Goal: Information Seeking & Learning: Learn about a topic

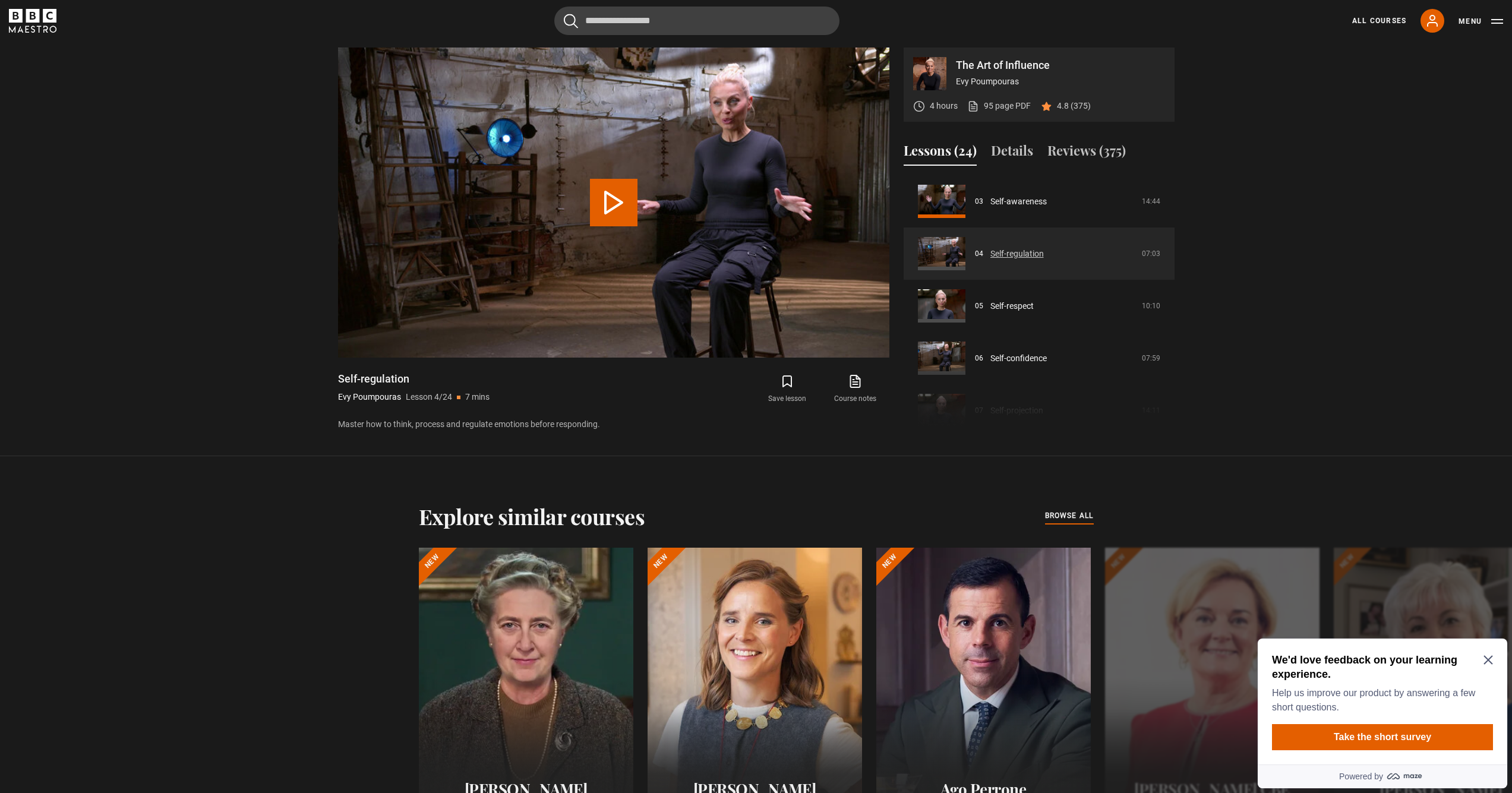
click at [1010, 255] on link "Self-regulation" at bounding box center [1017, 254] width 53 height 13
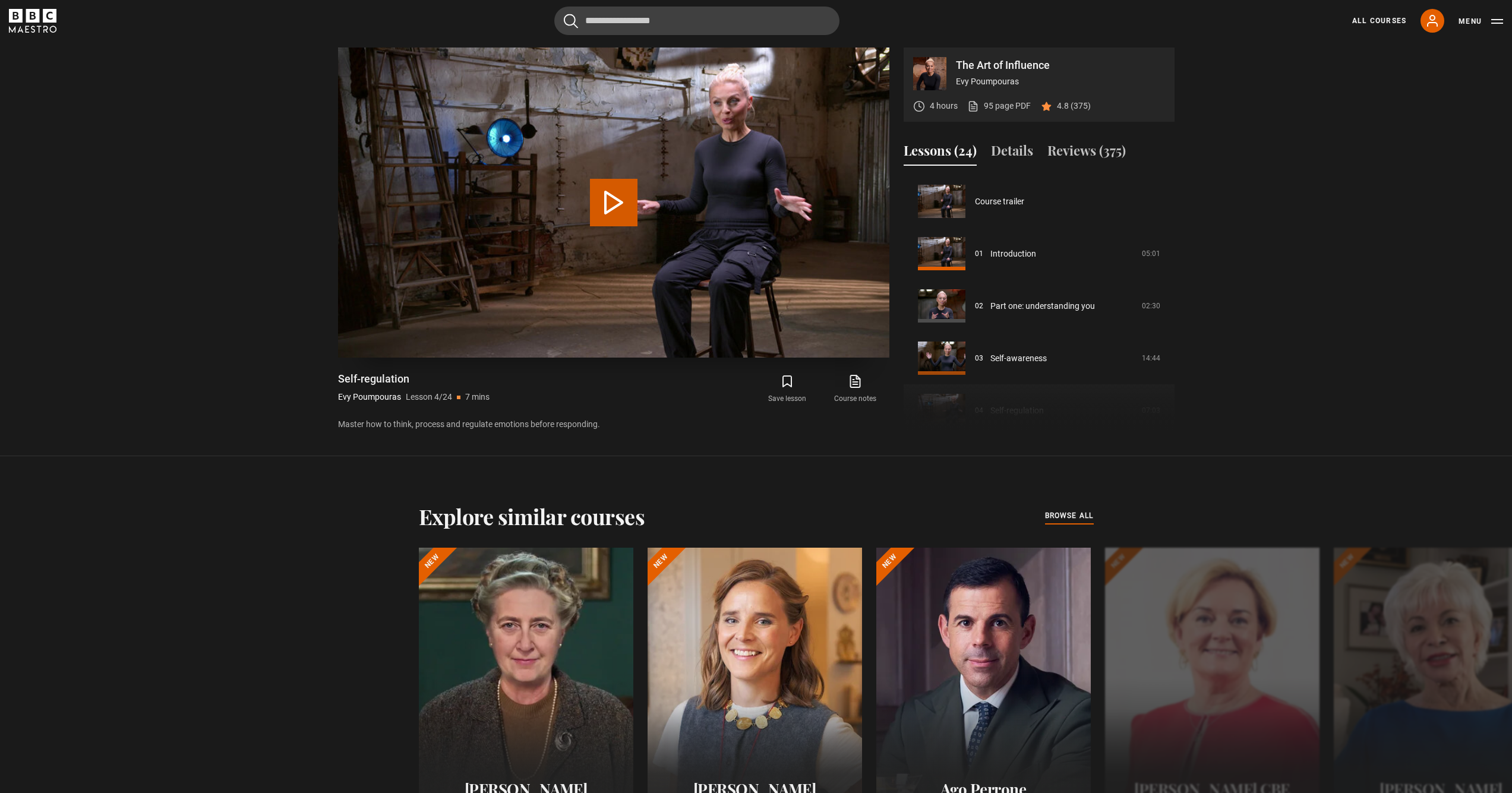
scroll to position [157, 0]
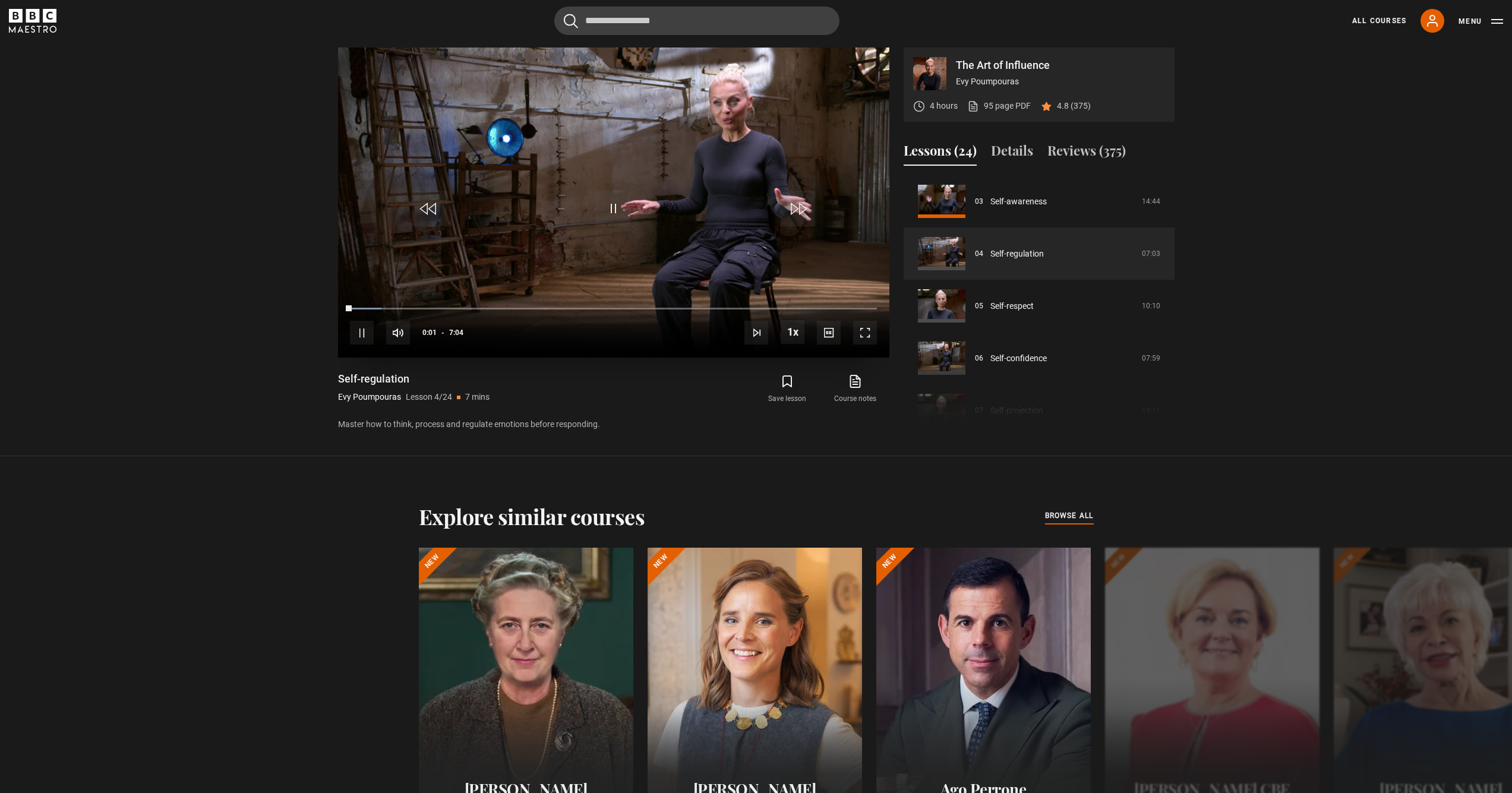
click at [865, 328] on span "Video Player" at bounding box center [865, 332] width 24 height 24
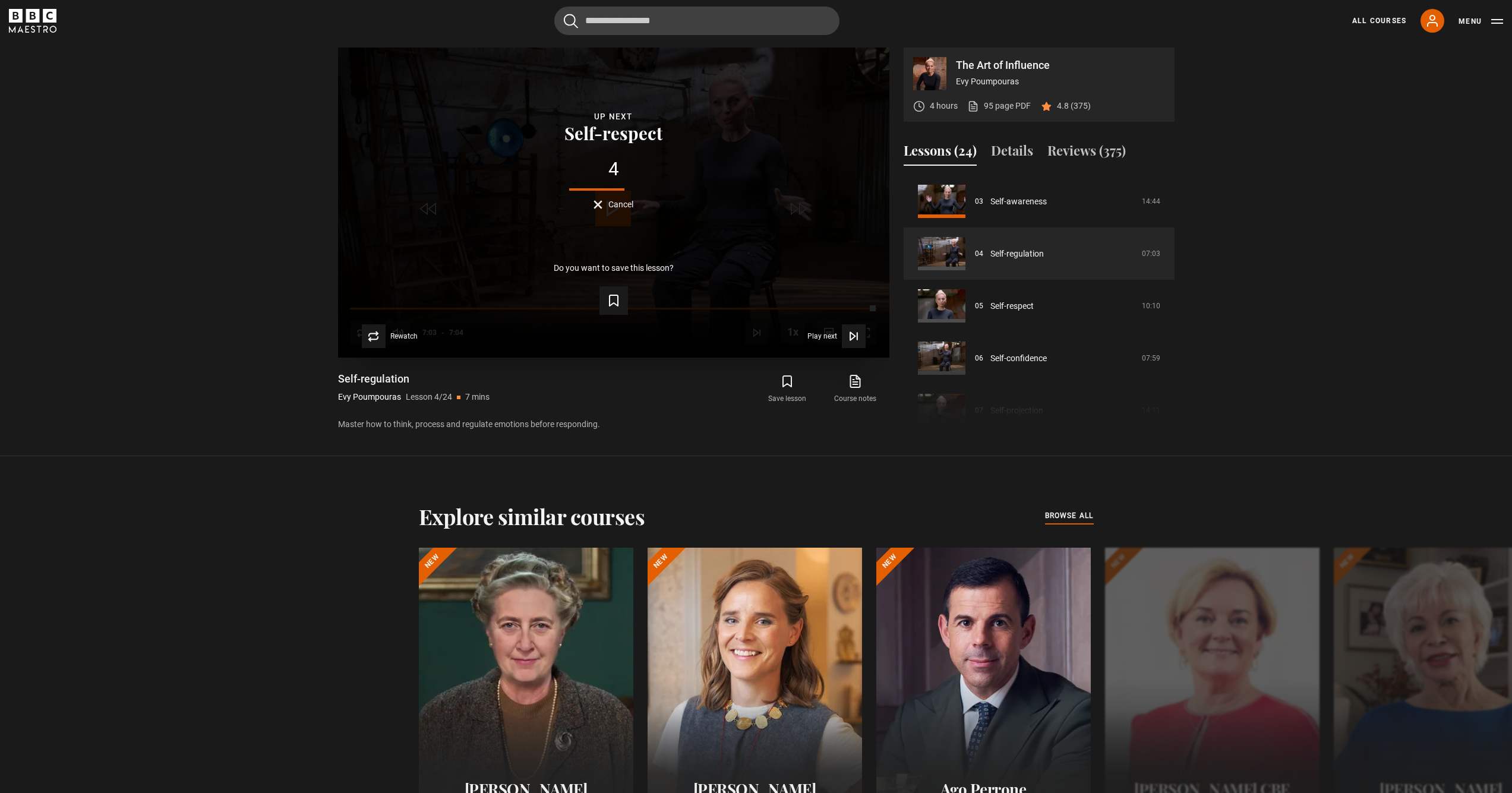
click at [668, 165] on div "4" at bounding box center [614, 169] width 513 height 19
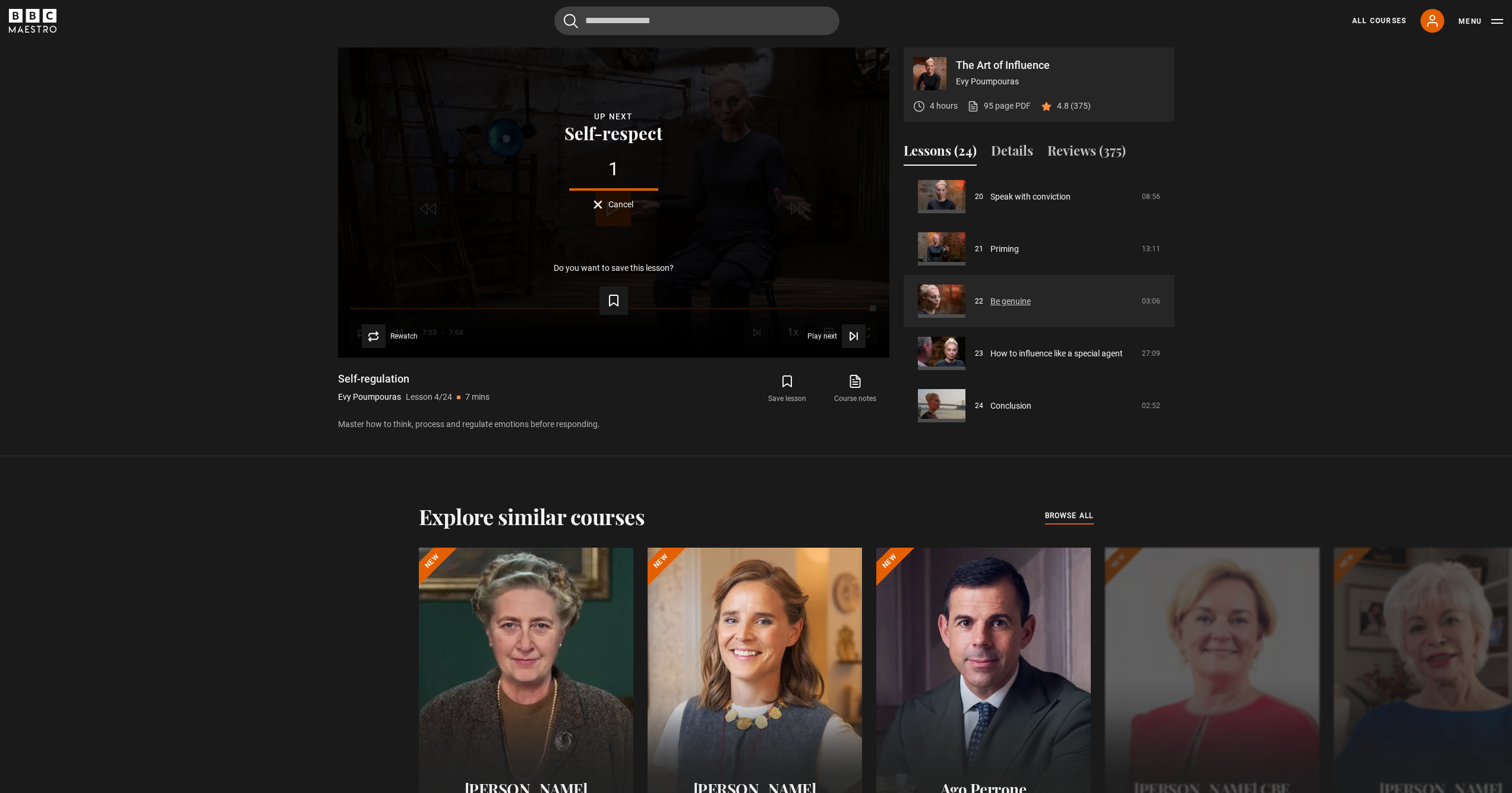
scroll to position [1035, 0]
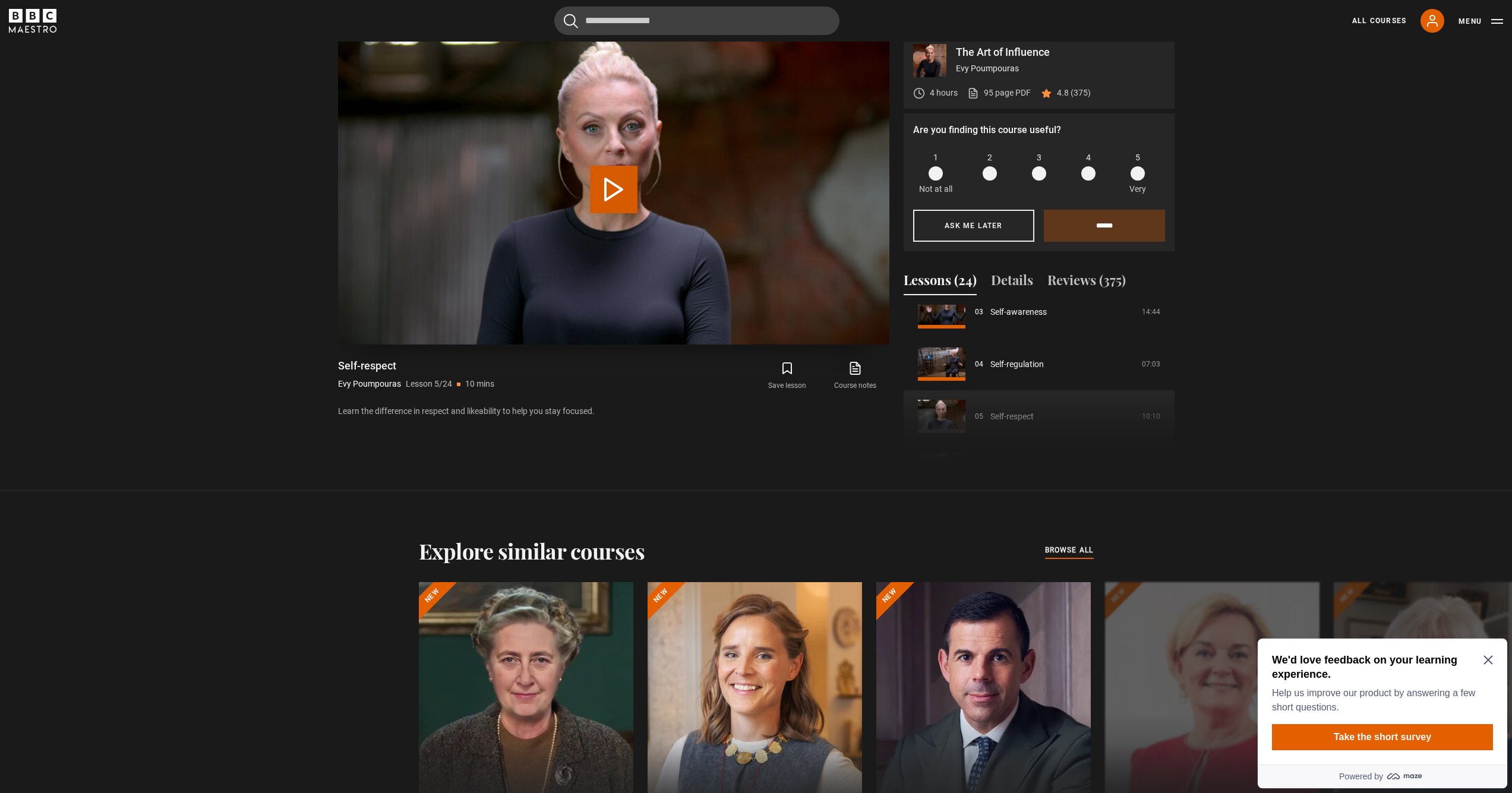
scroll to position [600, 0]
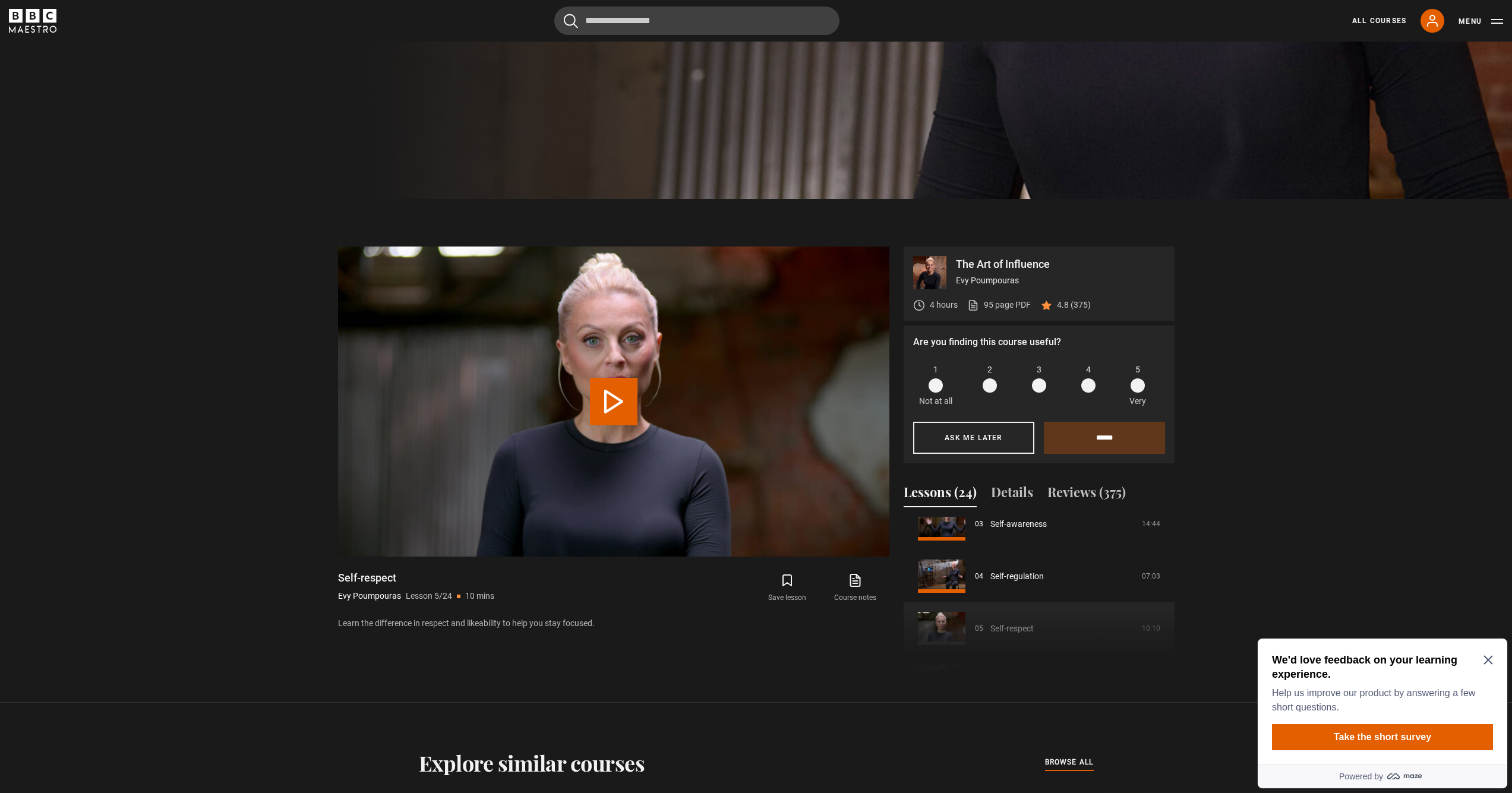
click at [1088, 386] on span at bounding box center [1088, 386] width 14 height 14
click at [1090, 434] on input "******" at bounding box center [1104, 437] width 121 height 32
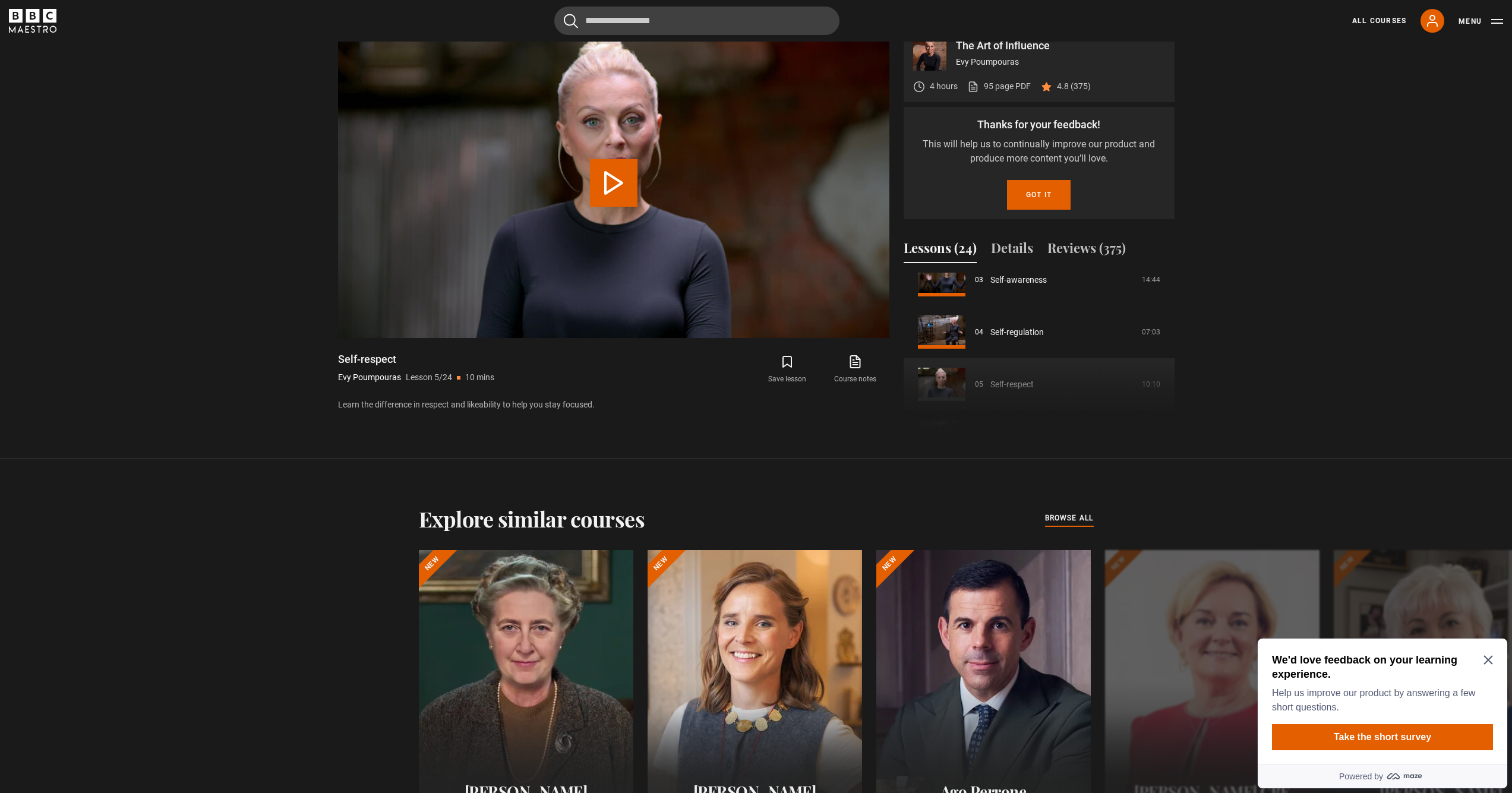
scroll to position [798, 0]
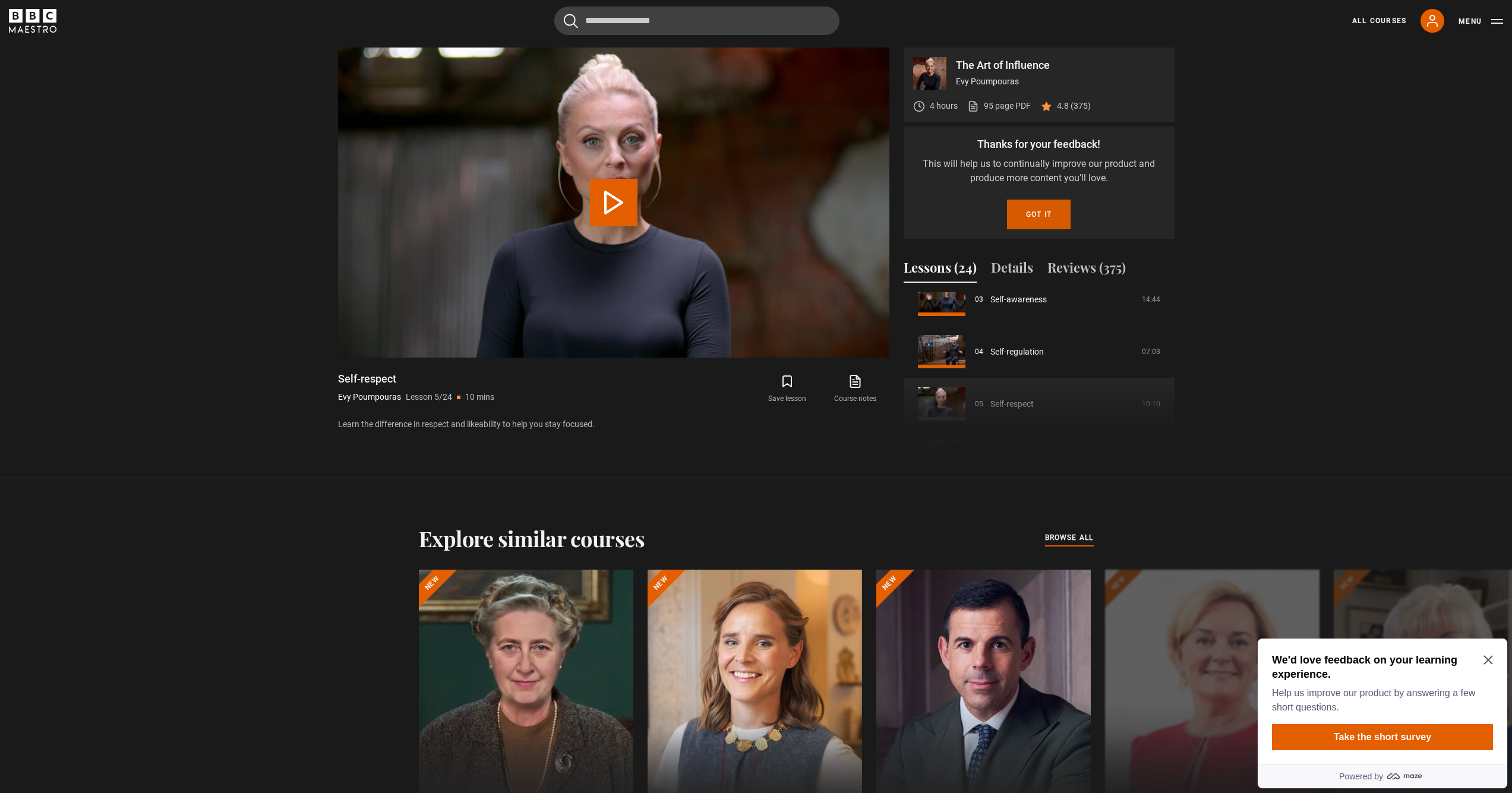
click at [1042, 213] on button "Got it" at bounding box center [1039, 215] width 63 height 30
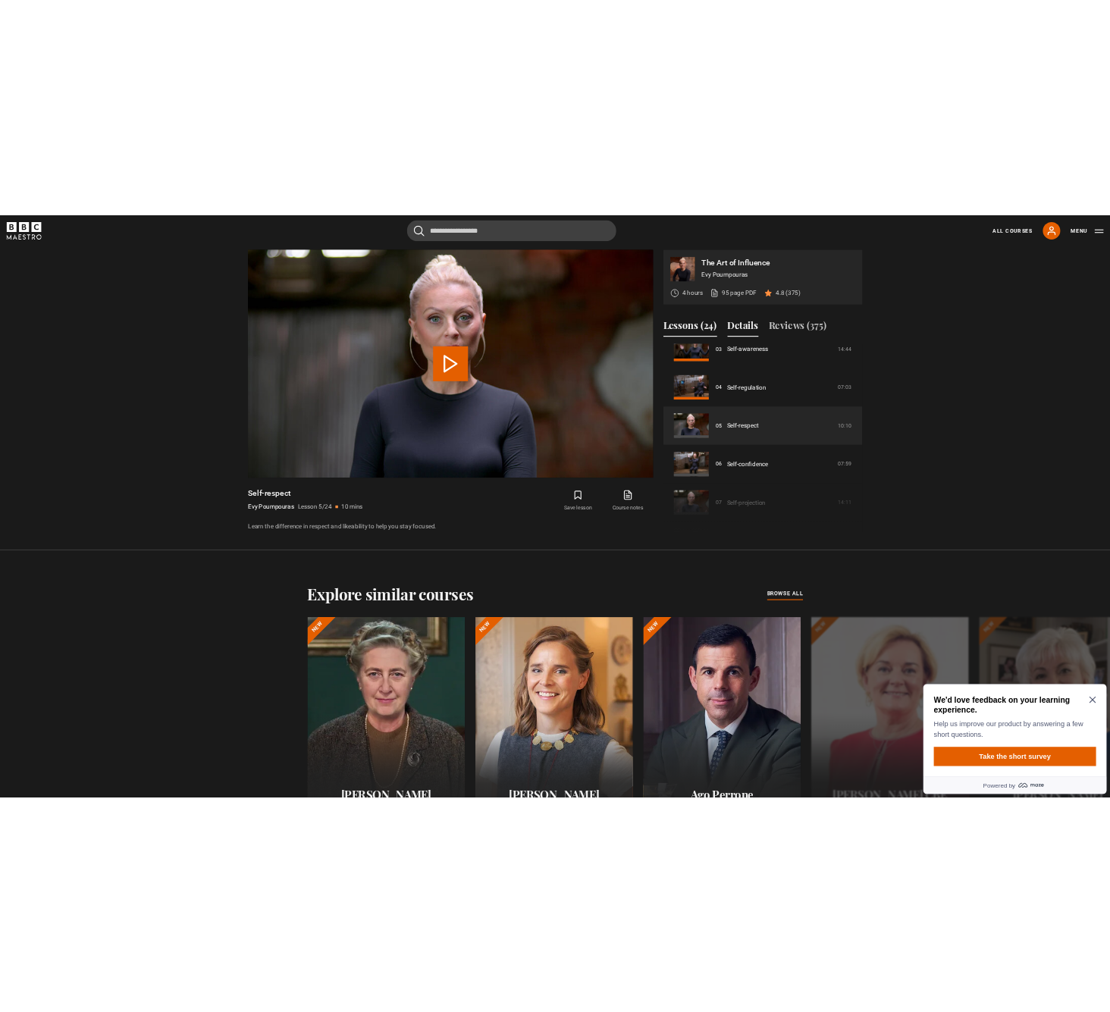
scroll to position [221, 0]
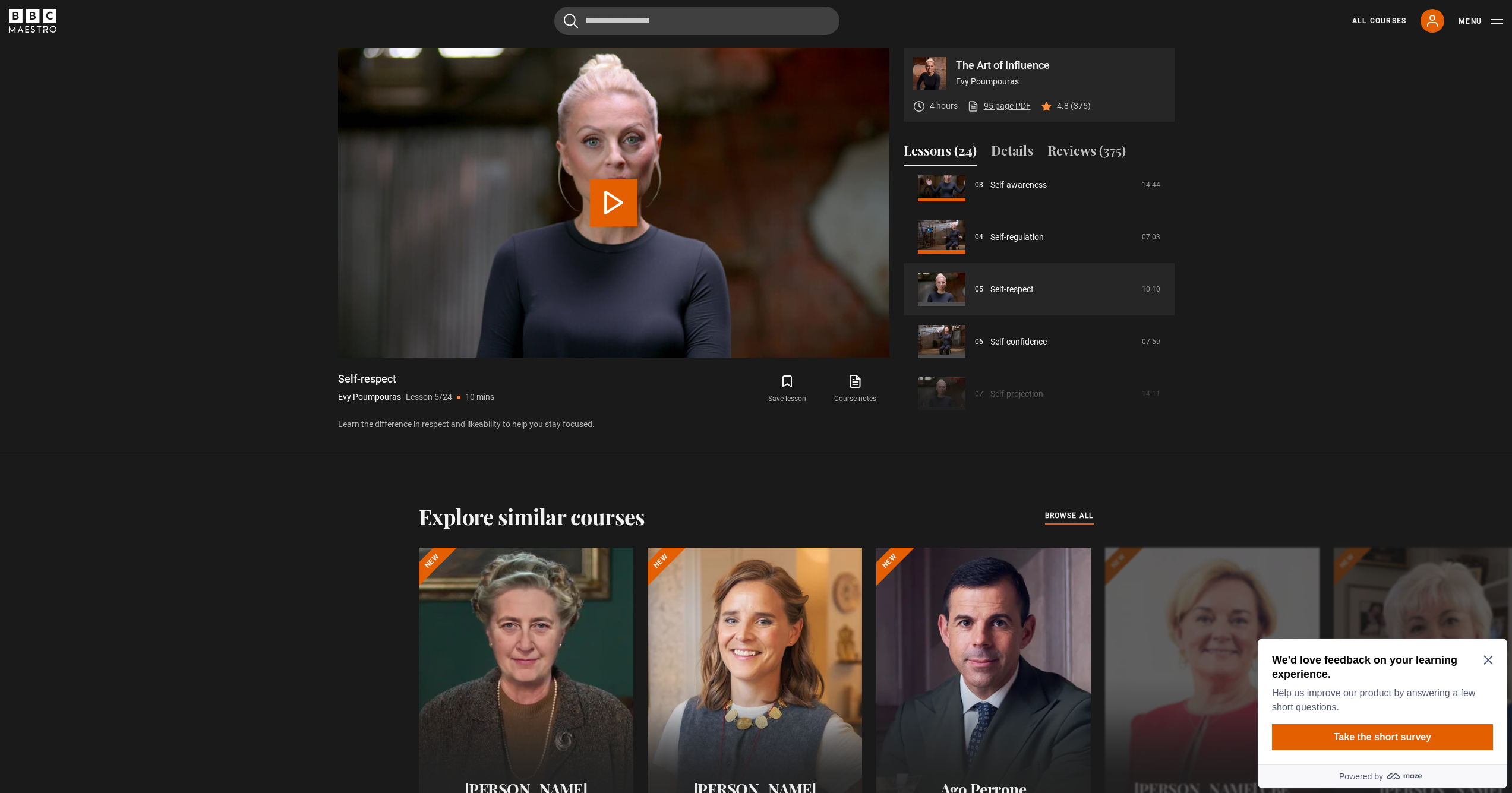
click at [1000, 107] on link "95 page PDF (opens in new tab)" at bounding box center [999, 106] width 63 height 13
